Goal: Transaction & Acquisition: Purchase product/service

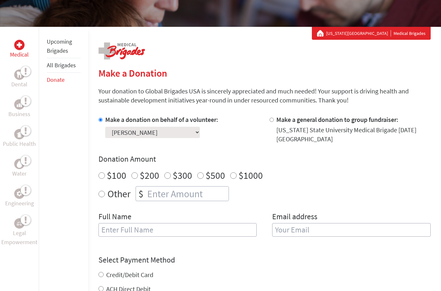
scroll to position [95, 0]
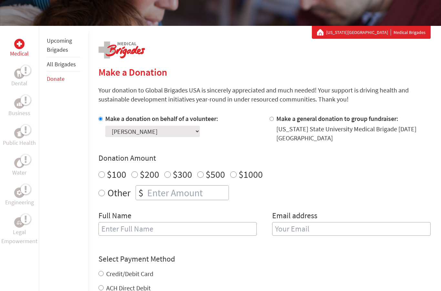
click at [208, 194] on input "number" at bounding box center [187, 192] width 83 height 14
radio input "true"
type input "250"
type input "[PERSON_NAME]"
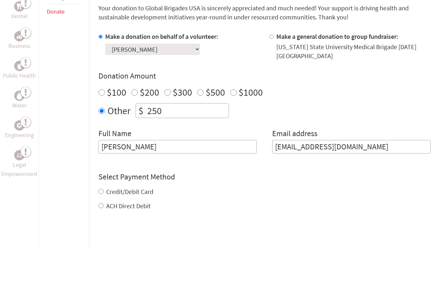
scroll to position [136, 0]
type input "[EMAIL_ADDRESS][DOMAIN_NAME]"
click at [102, 228] on div "Credit/Debit Card ACH Direct Debit" at bounding box center [264, 239] width 332 height 23
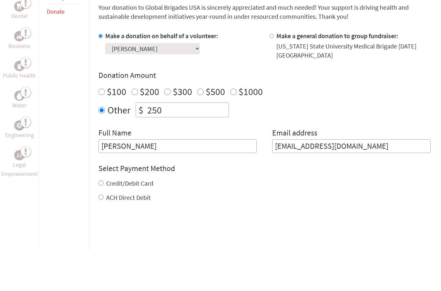
scroll to position [177, 0]
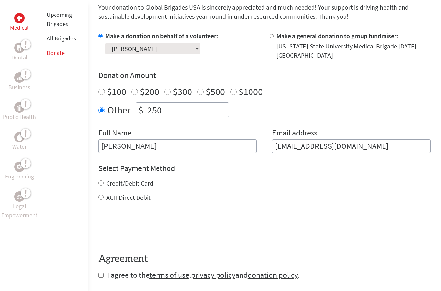
click at [104, 182] on div "Credit/Debit Card" at bounding box center [264, 183] width 332 height 9
click at [98, 189] on div "Credit/Debit Card ACH Direct Debit" at bounding box center [264, 190] width 332 height 23
click at [101, 185] on input "Credit/Debit Card" at bounding box center [100, 182] width 5 height 5
radio input "true"
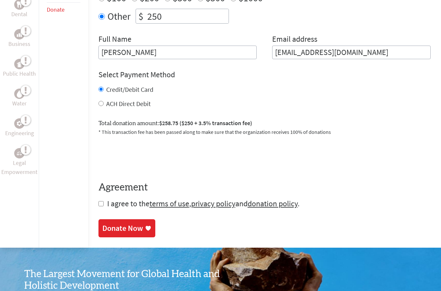
scroll to position [275, 0]
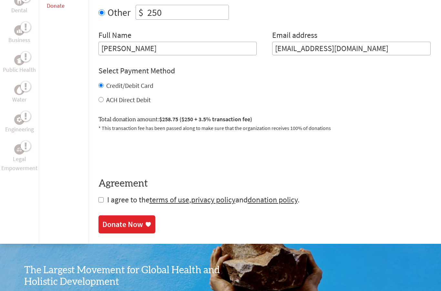
click at [102, 202] on input "checkbox" at bounding box center [100, 199] width 5 height 5
checkbox input "true"
click at [133, 225] on div "Donate Now" at bounding box center [122, 225] width 41 height 10
